Goal: Task Accomplishment & Management: Use online tool/utility

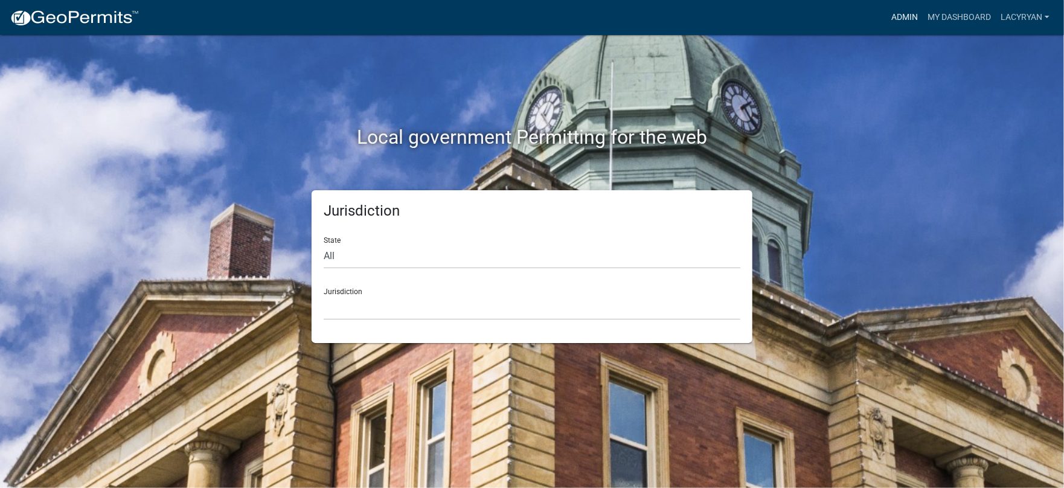
click at [896, 18] on link "Admin" at bounding box center [904, 17] width 36 height 23
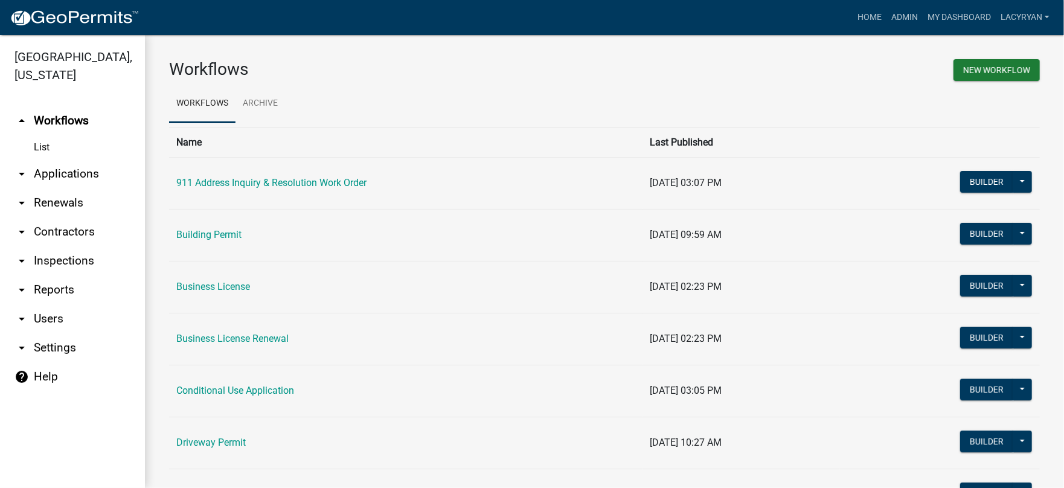
click at [69, 171] on link "arrow_drop_down Applications" at bounding box center [72, 173] width 145 height 29
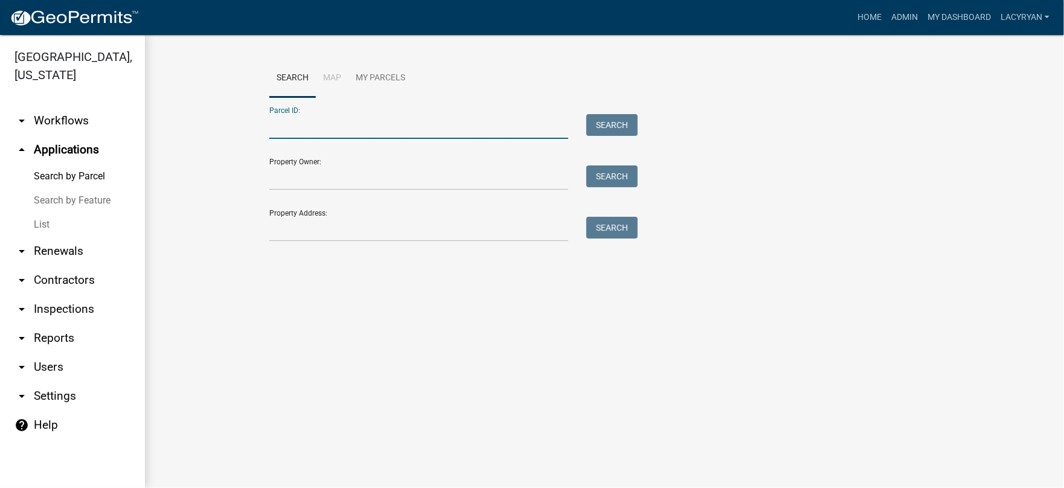
click at [345, 133] on input "Parcel ID:" at bounding box center [418, 126] width 299 height 25
click at [415, 127] on input "Parcel ID:" at bounding box center [418, 126] width 299 height 25
type input "3069K 004"
click at [623, 120] on button "Search" at bounding box center [611, 125] width 51 height 22
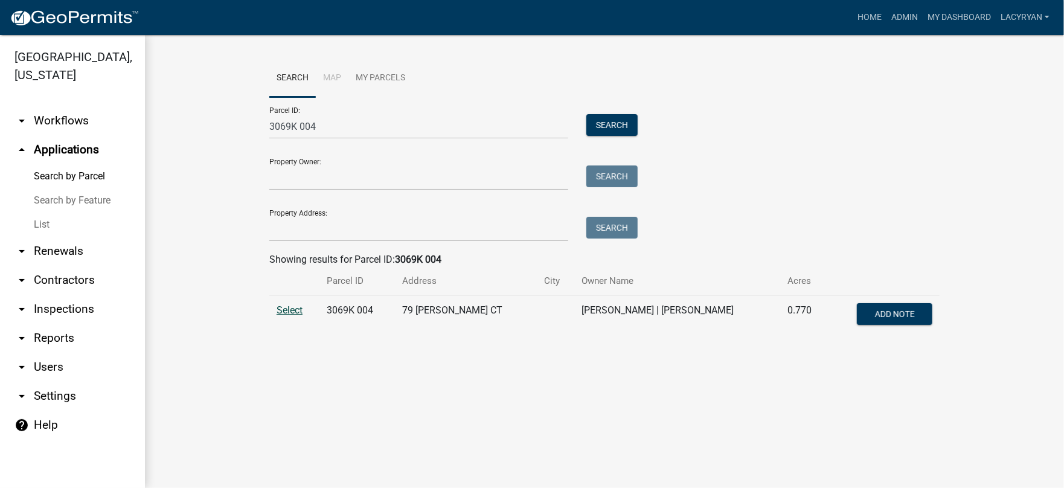
click at [290, 310] on span "Select" at bounding box center [289, 309] width 26 height 11
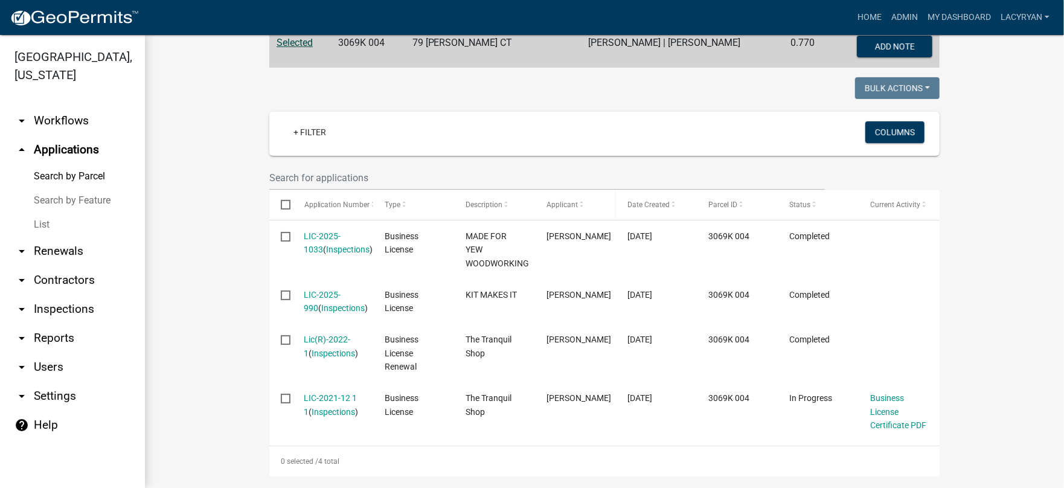
scroll to position [279, 0]
